Goal: Communication & Community: Answer question/provide support

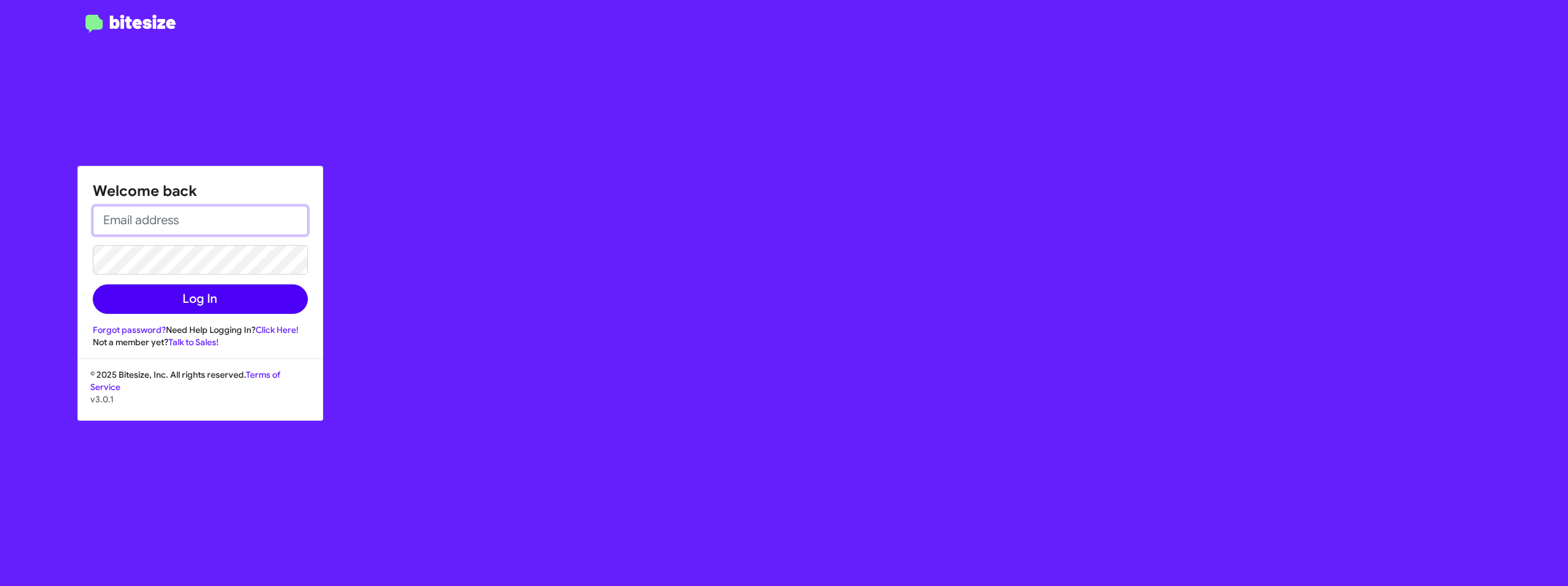
type input "[EMAIL_ADDRESS][DOMAIN_NAME]"
click at [213, 294] on button "Log In" at bounding box center [200, 299] width 215 height 29
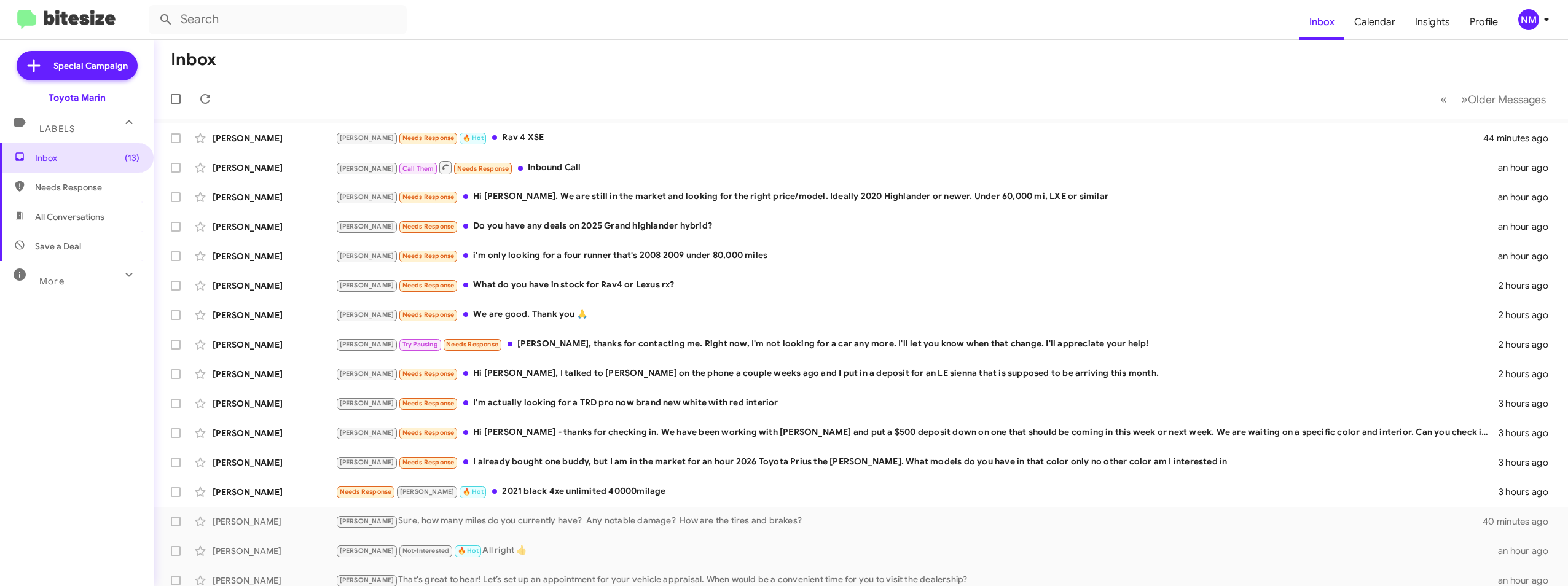
click at [24, 10] on img at bounding box center [67, 20] width 99 height 21
click at [1482, 23] on span "Profile" at bounding box center [1484, 22] width 48 height 36
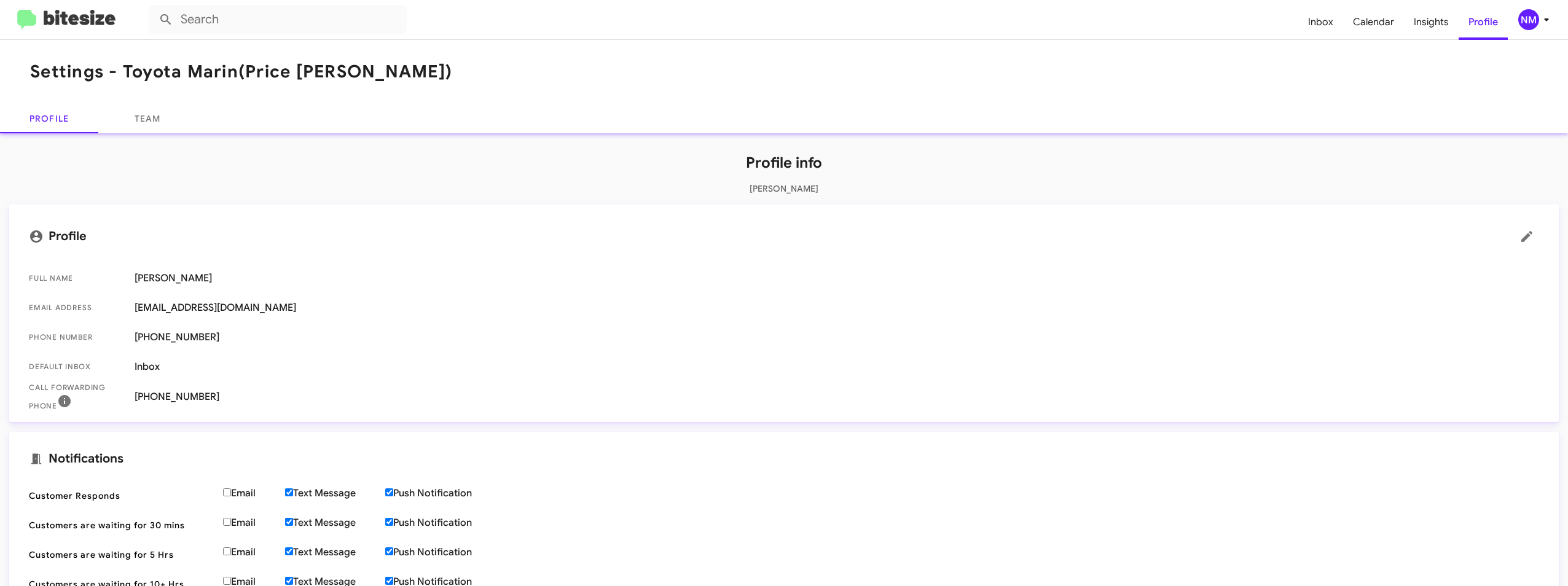
click at [89, 23] on img at bounding box center [67, 20] width 99 height 21
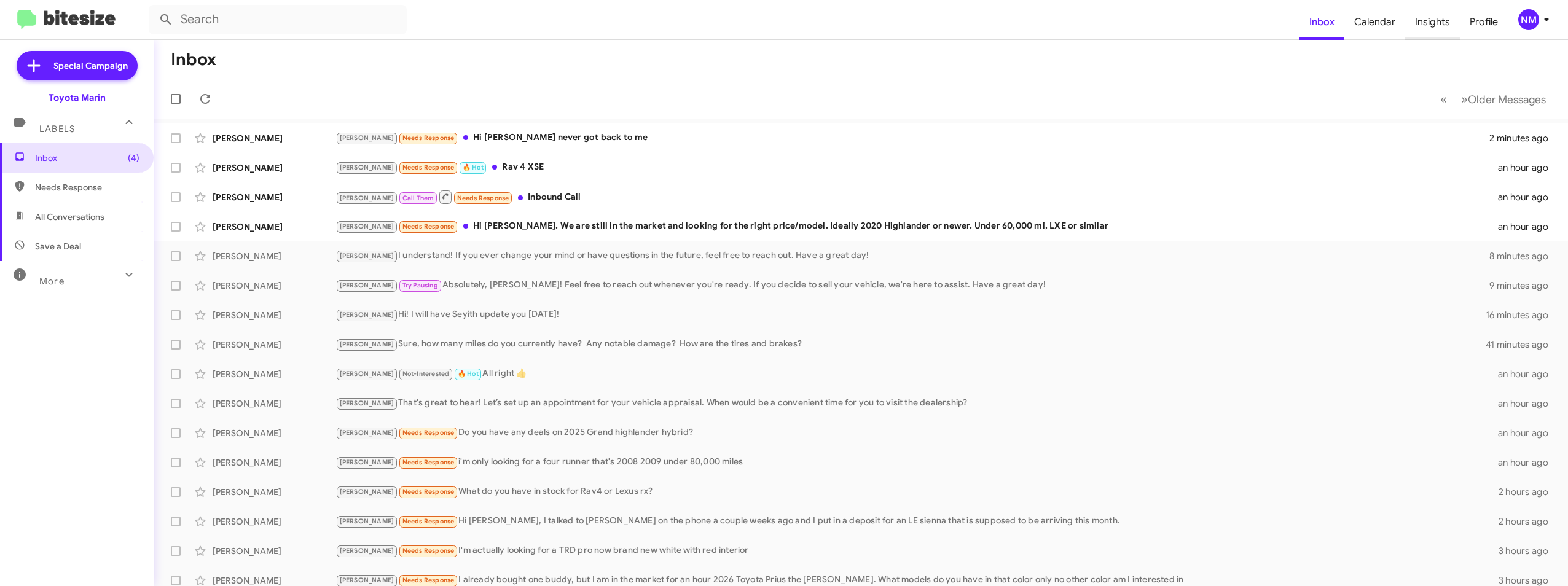
click at [1448, 25] on span "Insights" at bounding box center [1433, 22] width 55 height 36
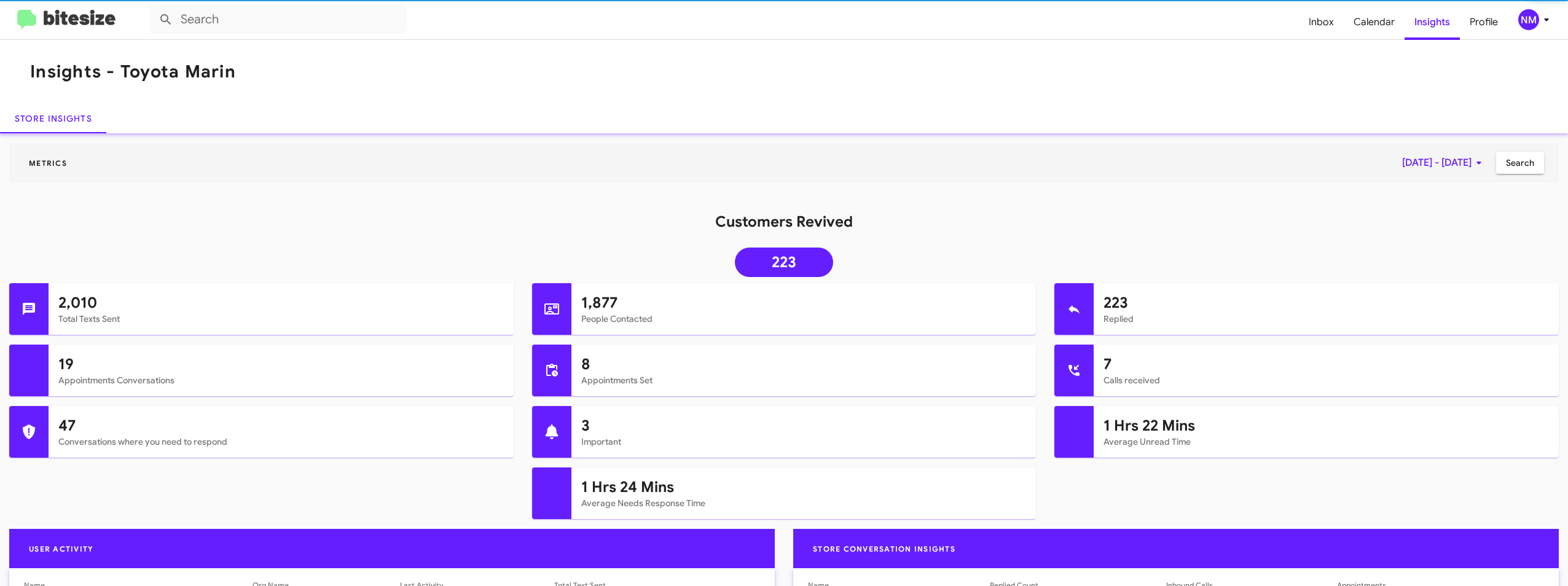
click at [1310, 244] on div "Customers Revived 223" at bounding box center [784, 247] width 1568 height 71
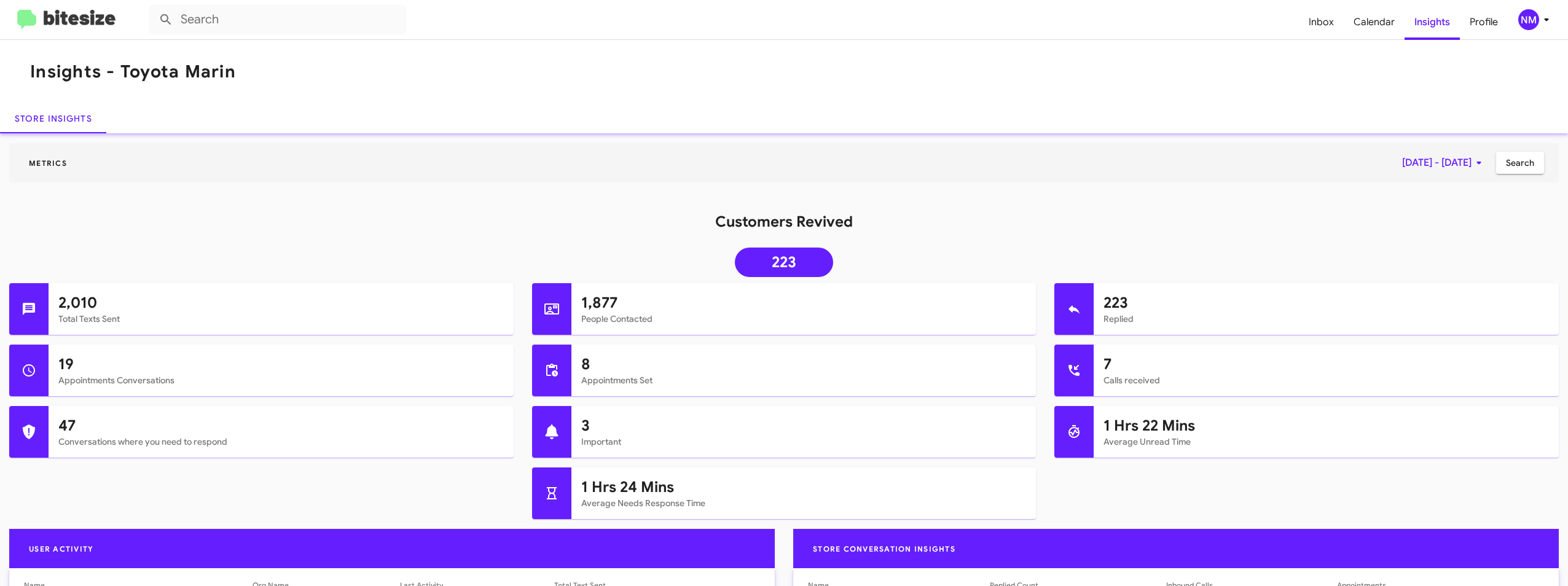
click at [31, 24] on img at bounding box center [67, 20] width 99 height 21
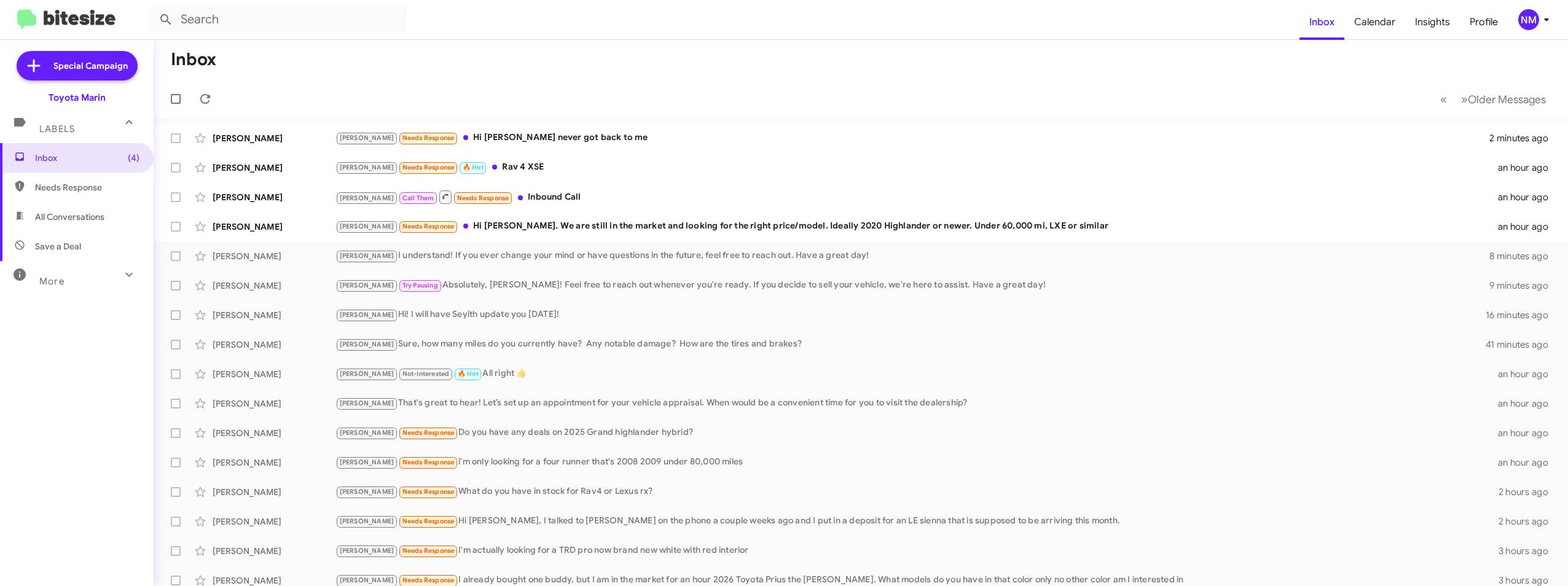
click at [73, 291] on div "Inbox (4) Needs Response All Conversations Save a Deal More Important 🔥 Hot App…" at bounding box center [77, 319] width 153 height 351
click at [64, 283] on div "More" at bounding box center [64, 276] width 109 height 22
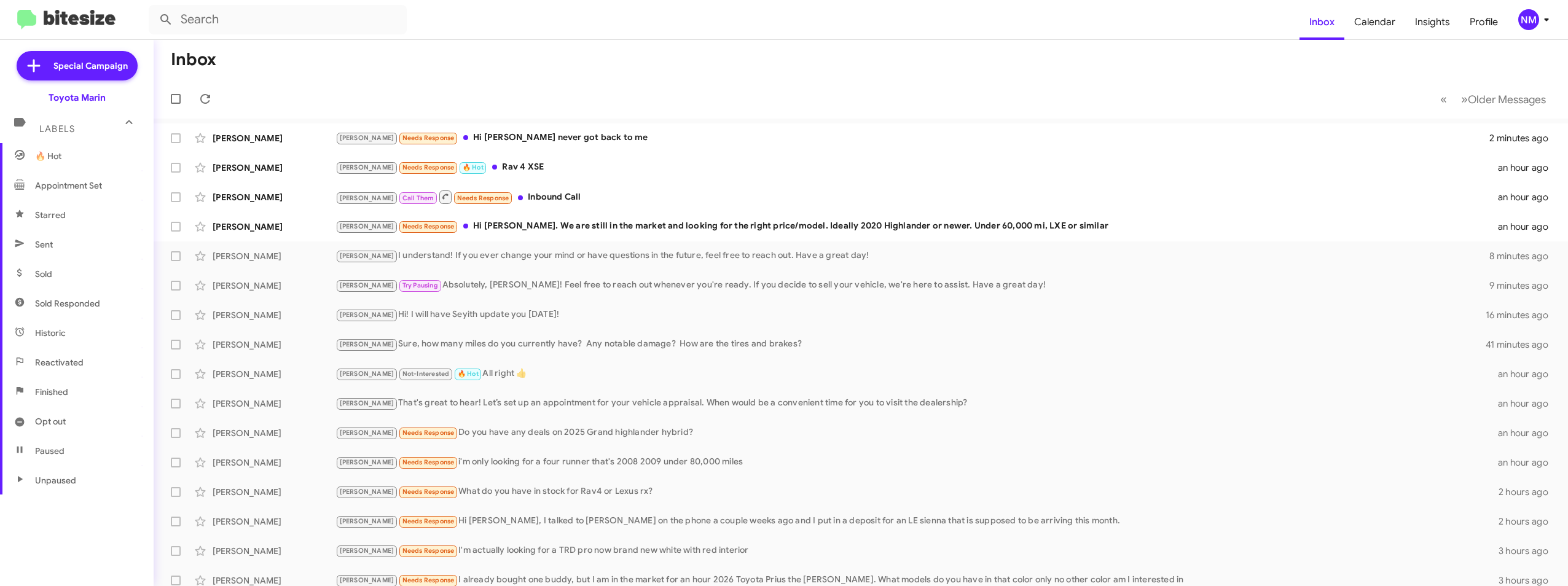
scroll to position [167, 0]
click at [45, 325] on span "Sold Responded" at bounding box center [67, 325] width 65 height 12
type input "in:sold-verified"
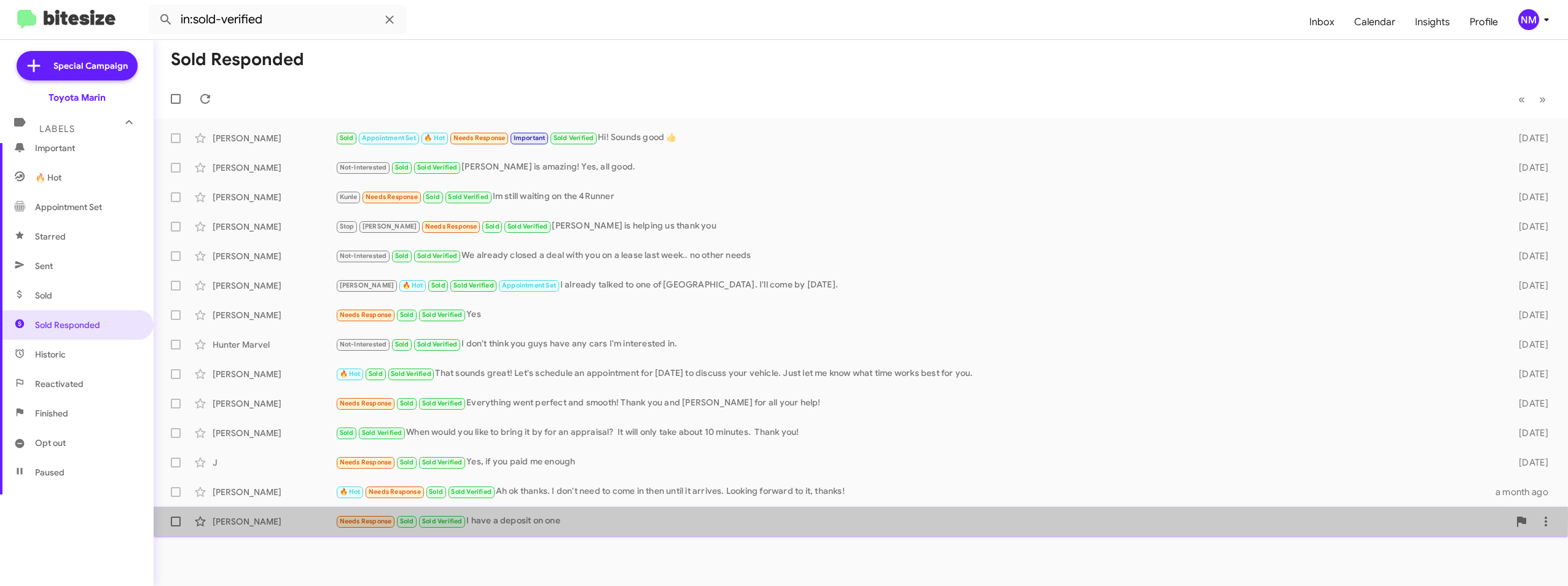
click at [518, 516] on div "Needs Response Sold Sold Verified I have a deposit on one" at bounding box center [922, 521] width 1174 height 14
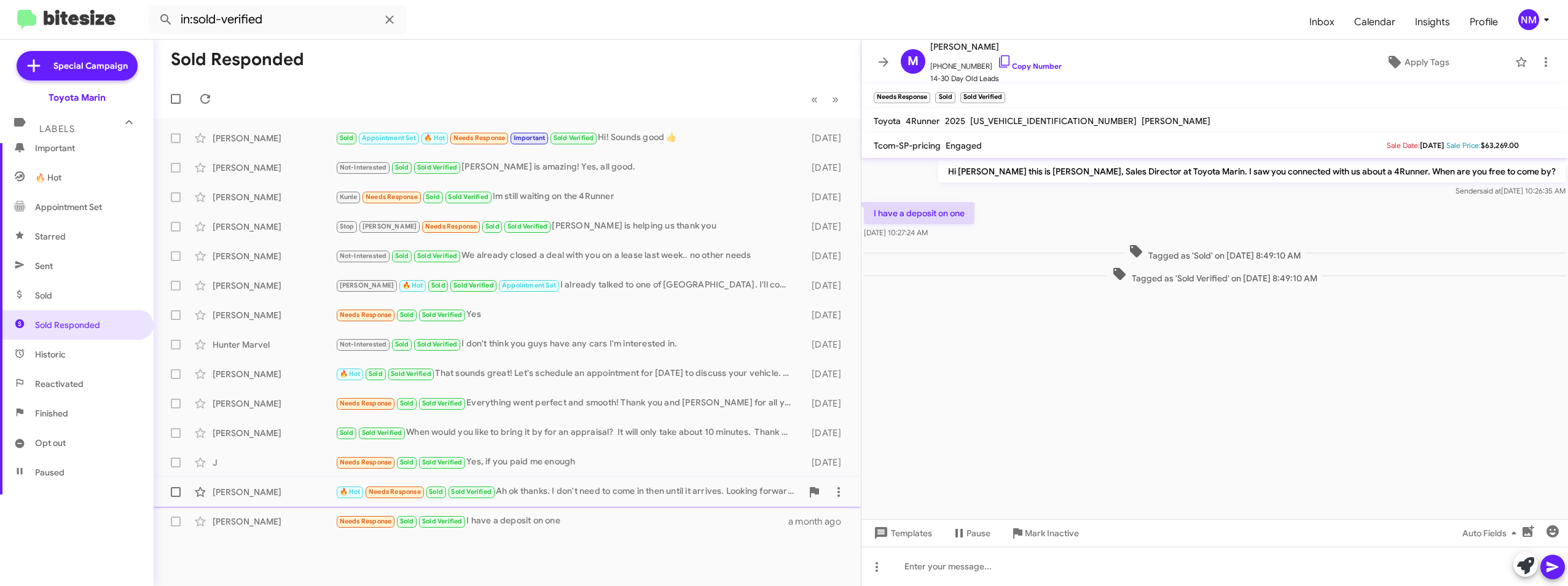
click at [583, 483] on div "[PERSON_NAME] 🔥 Hot Needs Response Sold Sold Verified Ah ok thanks. I don't nee…" at bounding box center [507, 491] width 687 height 24
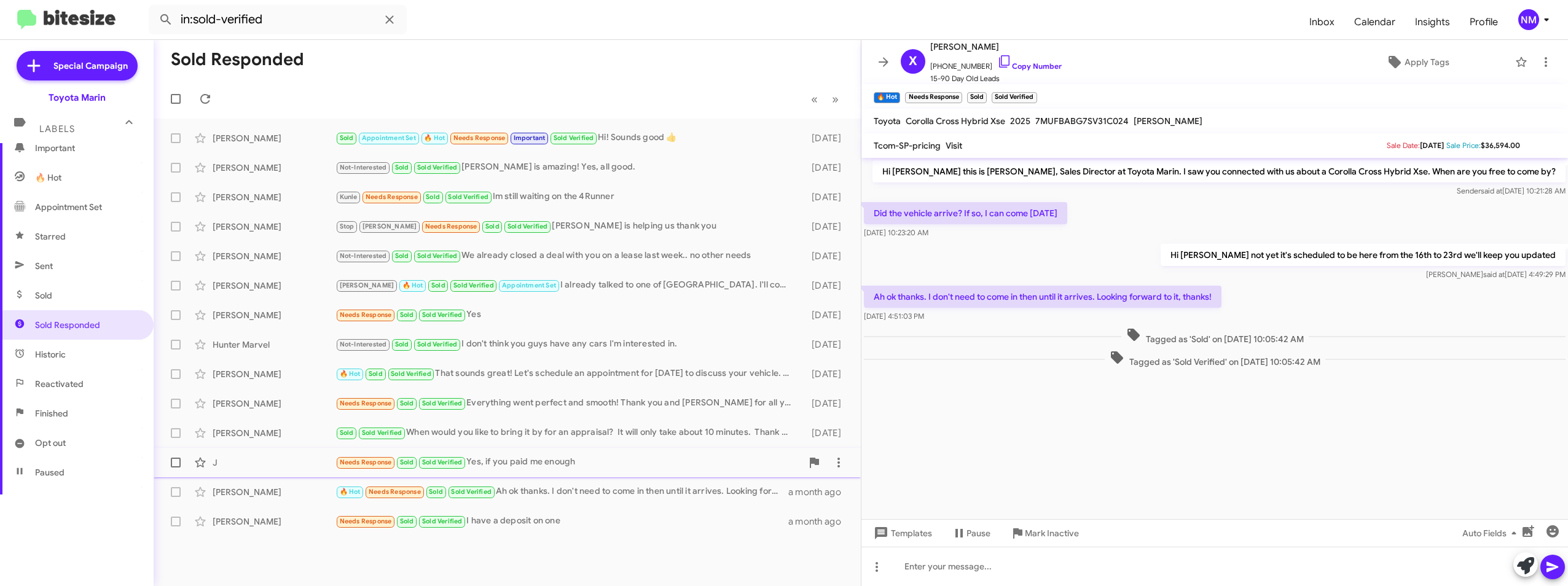
click at [501, 468] on div "Needs Response Sold Sold Verified Yes, if you paid me enough" at bounding box center [569, 462] width 467 height 14
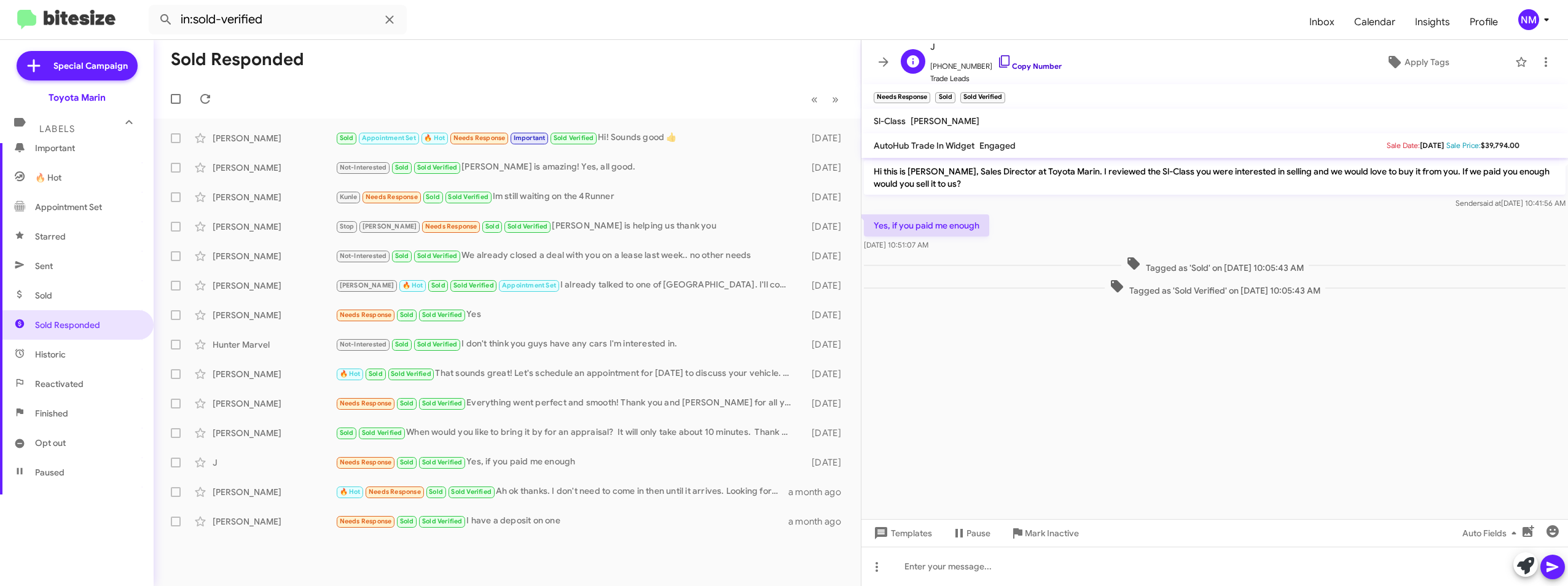
click at [1013, 64] on link "Copy Number" at bounding box center [1029, 66] width 64 height 9
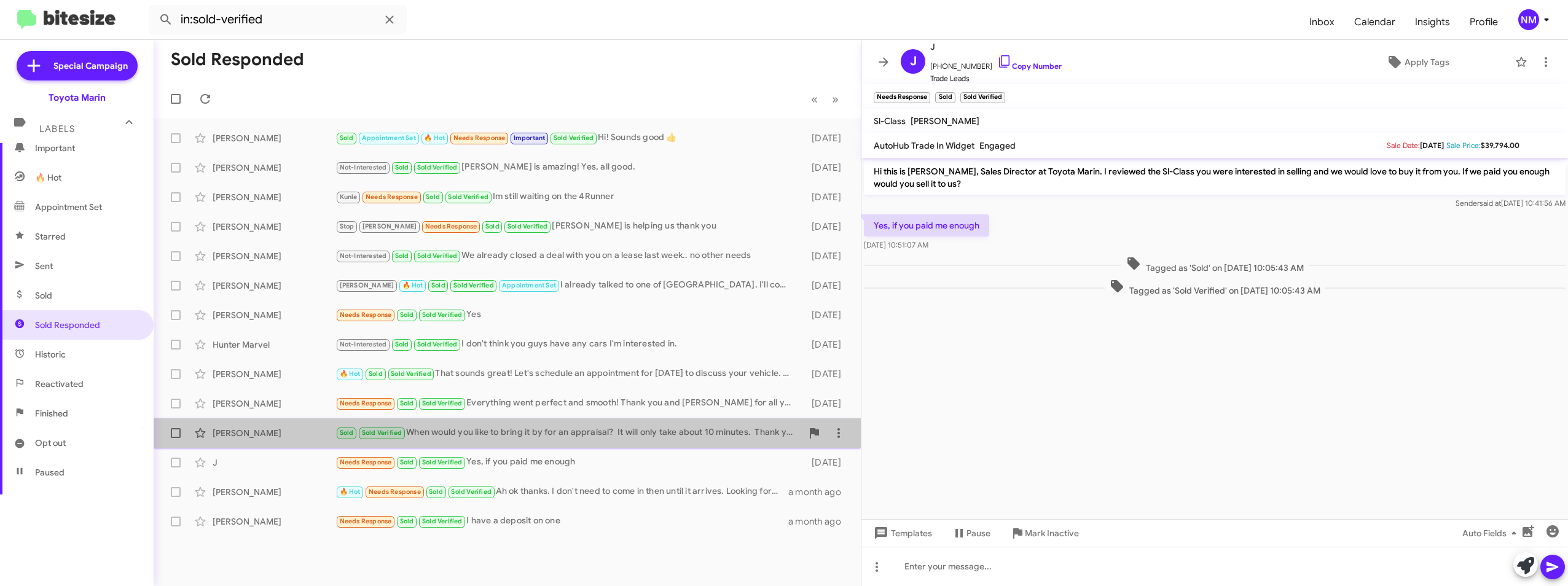
click at [362, 425] on div "[PERSON_NAME] Sold Sold Verified When would you like to bring it by for an appr…" at bounding box center [507, 433] width 687 height 24
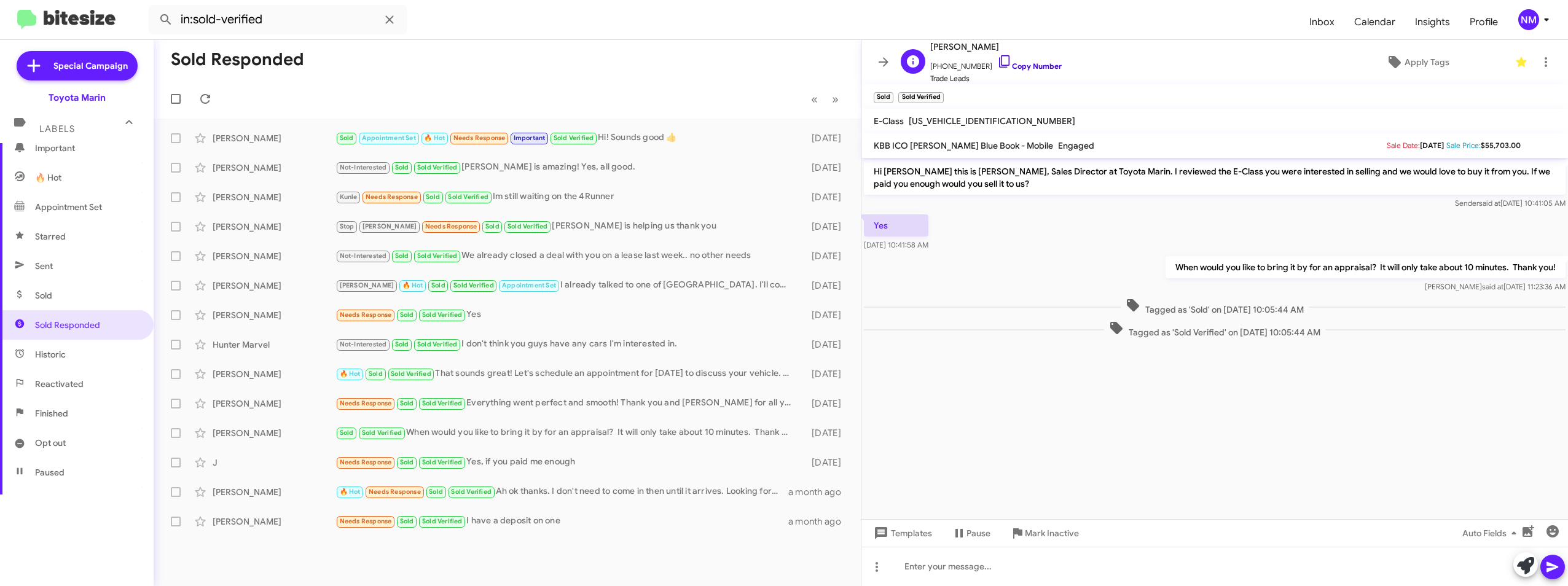
click at [1007, 63] on link "Copy Number" at bounding box center [1029, 66] width 64 height 9
click at [548, 401] on div "Needs Response Sold Sold Verified Everything went perfect and smooth! Thank you…" at bounding box center [569, 403] width 467 height 14
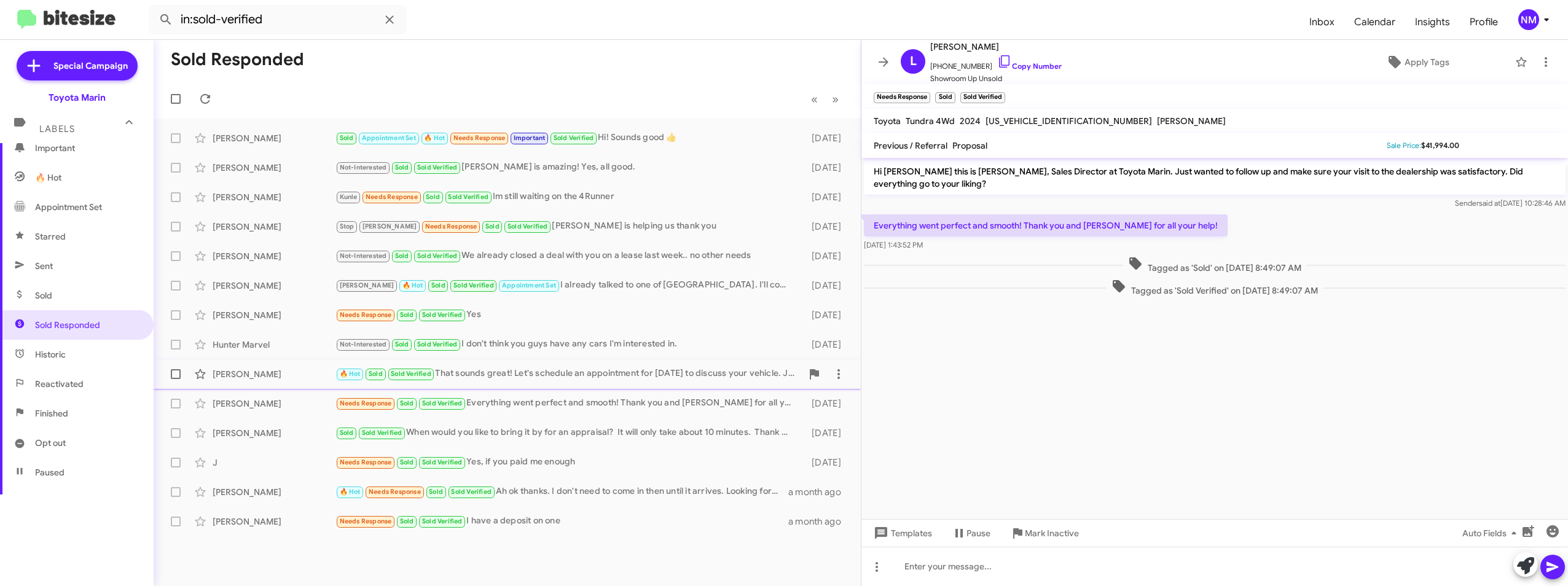
click at [498, 377] on div "🔥 Hot Sold Sold Verified That sounds great! Let's schedule an appointment for […" at bounding box center [569, 373] width 467 height 14
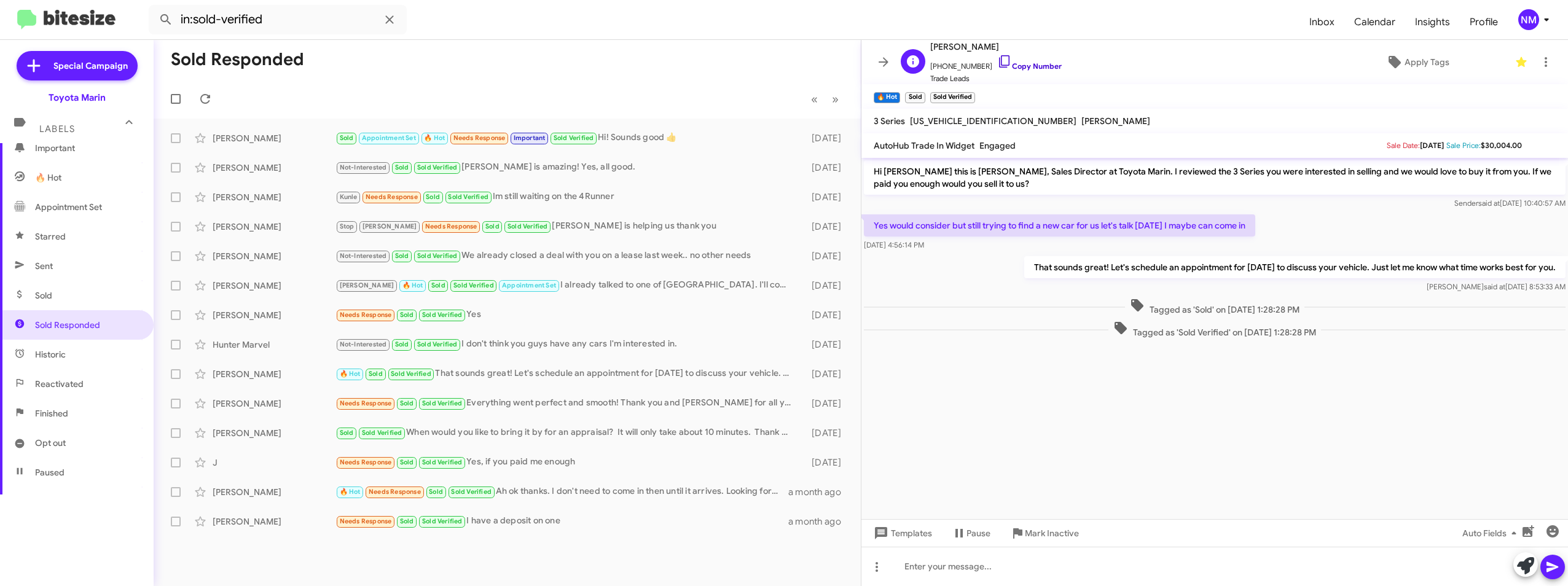
click at [1026, 67] on link "Copy Number" at bounding box center [1029, 66] width 64 height 9
click at [491, 349] on div "Not-Interested Sold Sold Verified I don't think you guys have any cars I'm inte…" at bounding box center [569, 344] width 467 height 14
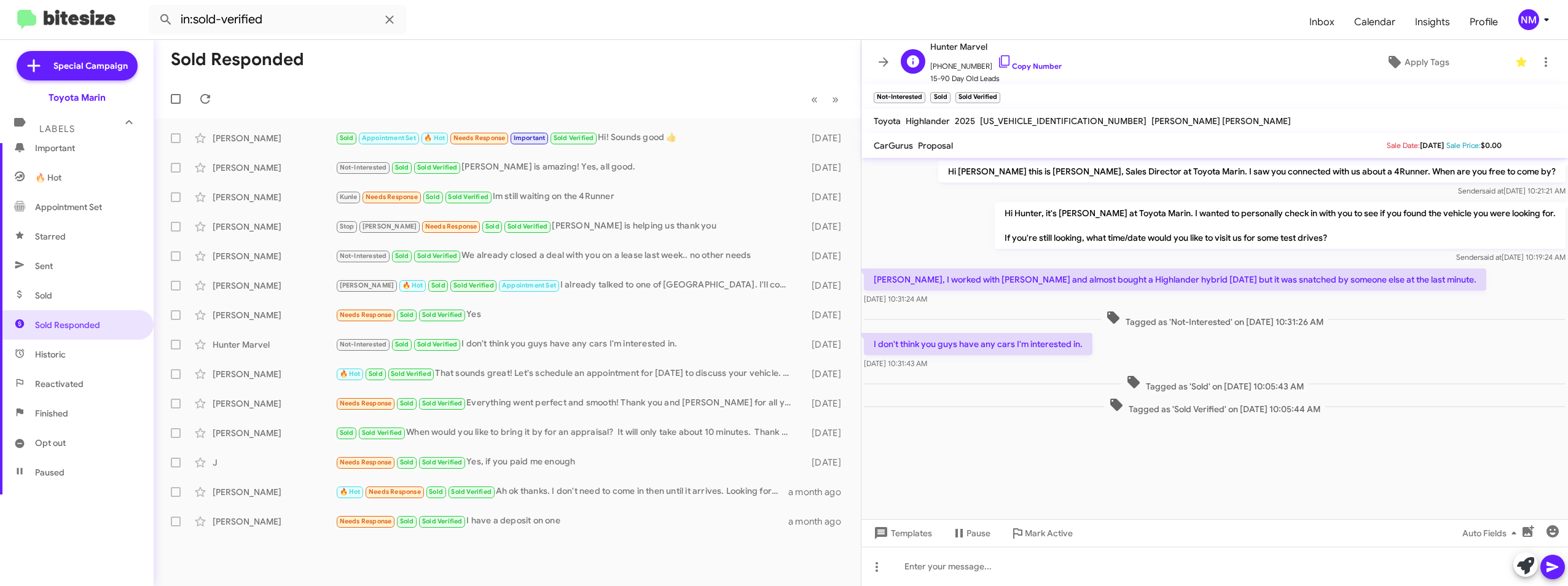
click at [1013, 61] on span "[PHONE_NUMBER] Copy Number" at bounding box center [995, 64] width 132 height 19
click at [1009, 69] on link "Copy Number" at bounding box center [1029, 66] width 64 height 9
